Goal: Find specific page/section: Find specific page/section

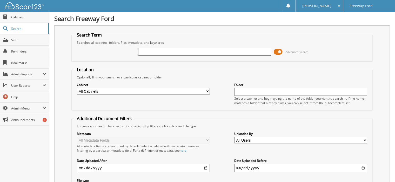
click at [187, 52] on input "text" at bounding box center [204, 52] width 133 height 8
type input "R6830D"
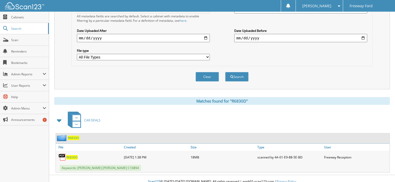
scroll to position [131, 0]
click at [73, 155] on span "R6830D" at bounding box center [71, 157] width 11 height 4
